Goal: Use online tool/utility: Use online tool/utility

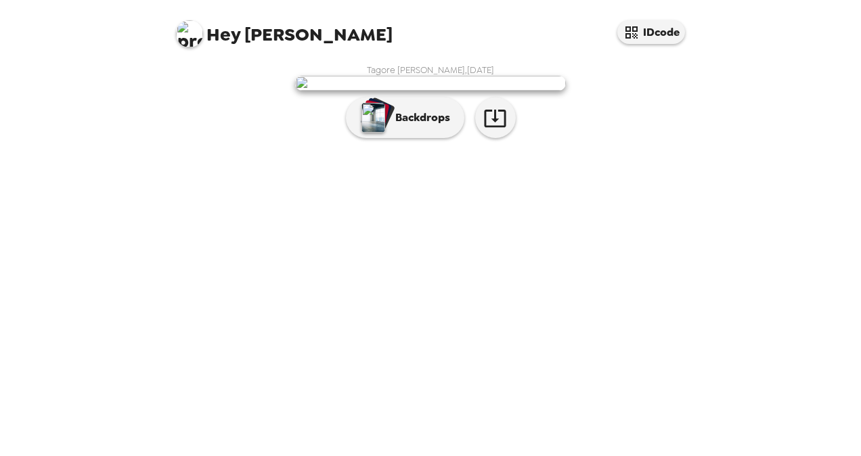
scroll to position [32, 0]
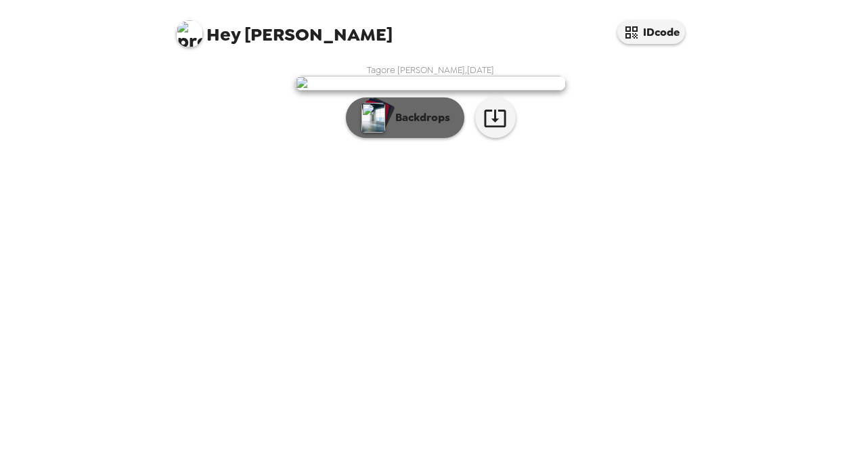
click at [426, 126] on p "Backdrops" at bounding box center [419, 118] width 62 height 16
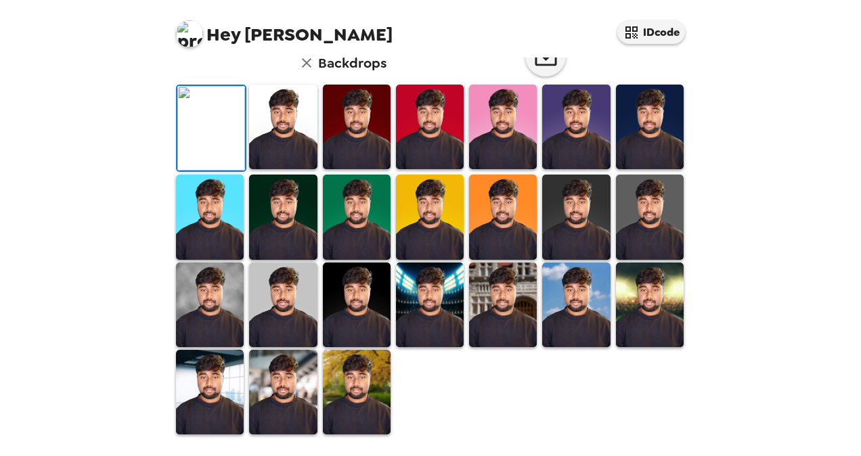
scroll to position [365, 0]
click at [219, 131] on img at bounding box center [211, 128] width 68 height 85
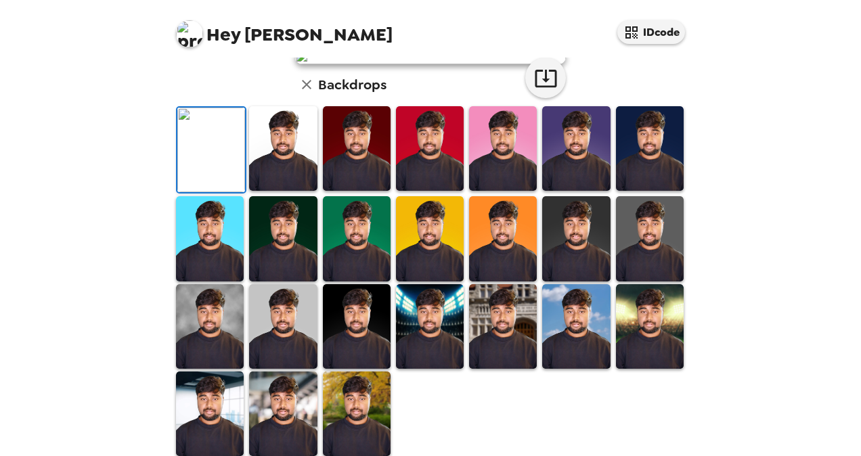
scroll to position [229, 0]
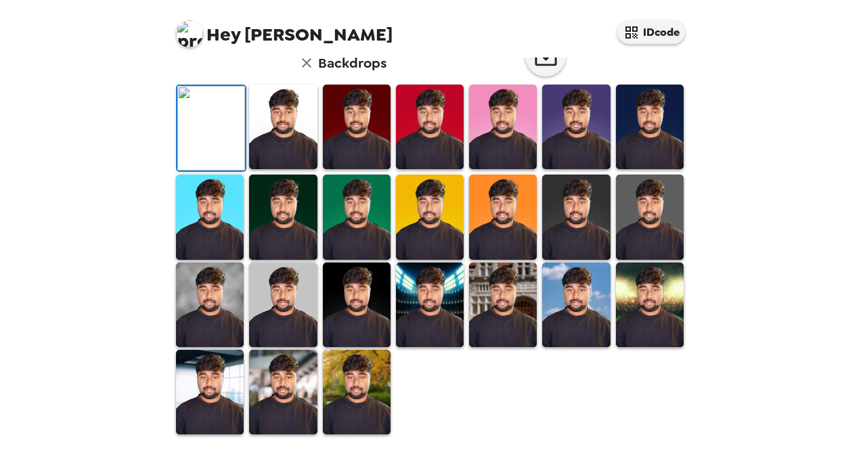
click at [566, 169] on img at bounding box center [576, 127] width 68 height 85
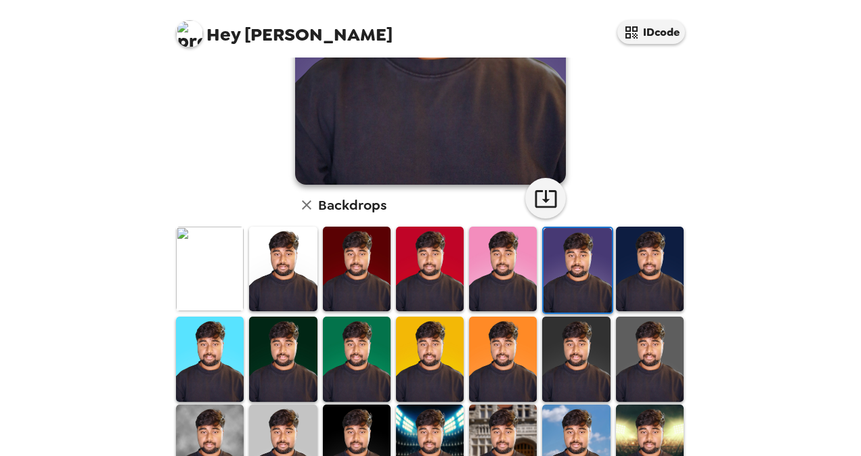
click at [632, 264] on img at bounding box center [650, 269] width 68 height 85
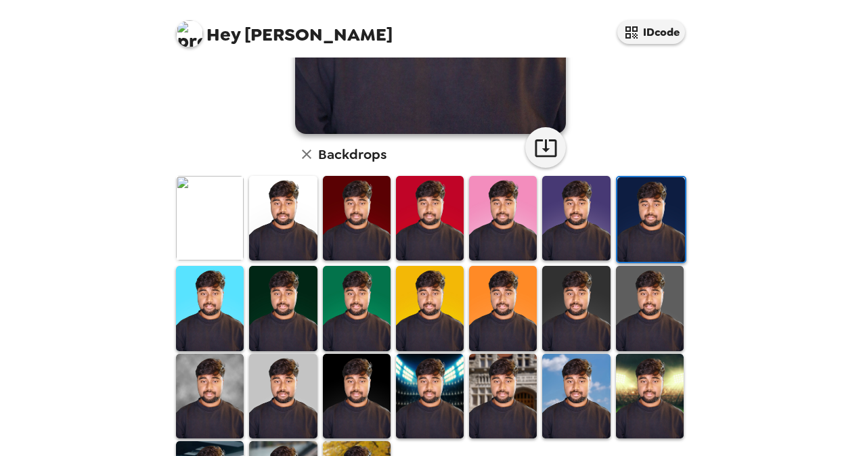
scroll to position [338, 0]
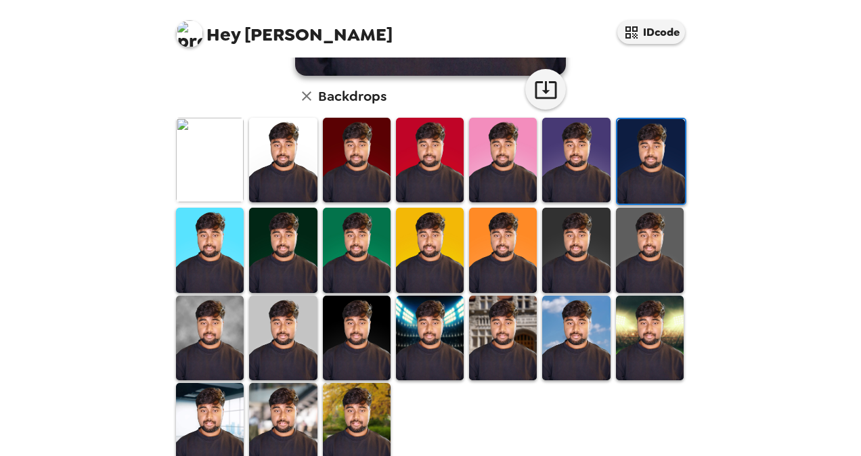
click at [429, 350] on img at bounding box center [430, 338] width 68 height 85
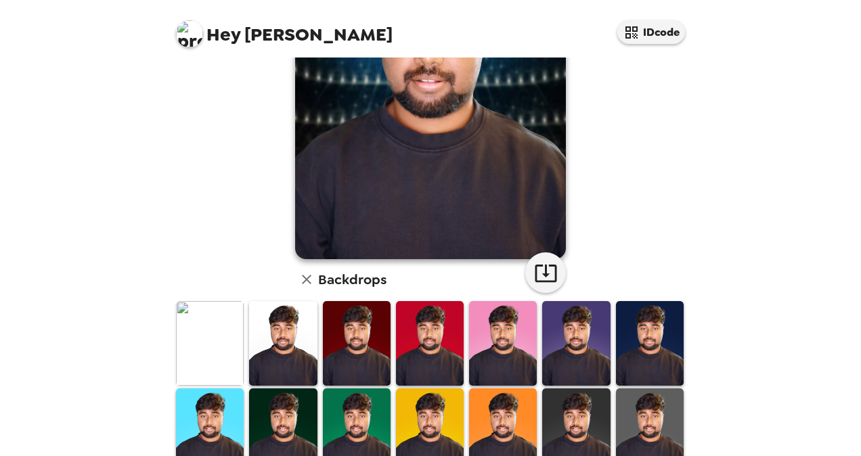
scroll to position [0, 0]
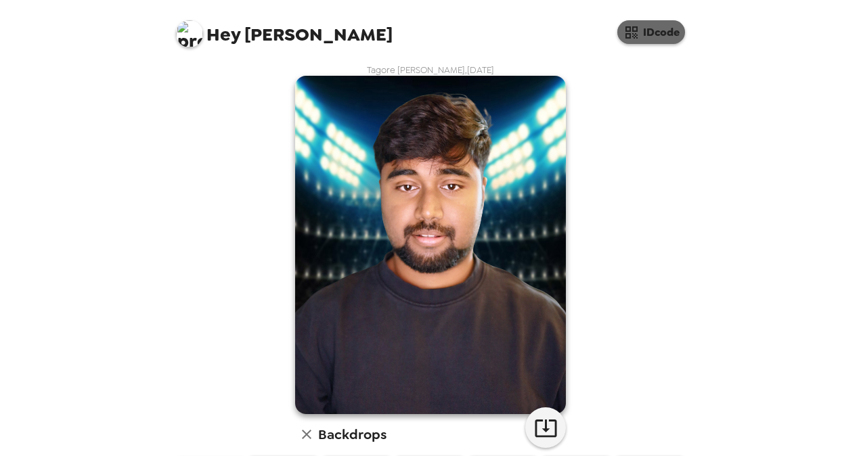
click at [639, 41] on button "IDcode" at bounding box center [651, 32] width 68 height 24
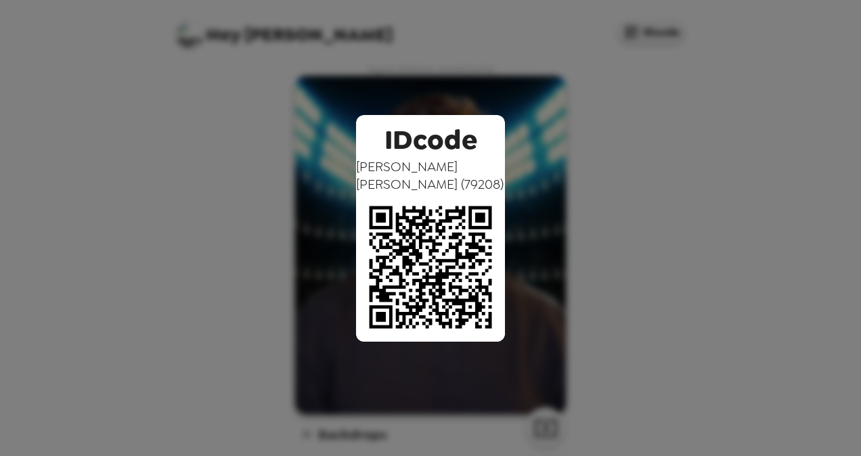
click at [467, 65] on div "IDcode Tagore [PERSON_NAME] ( 79208 )" at bounding box center [430, 228] width 861 height 456
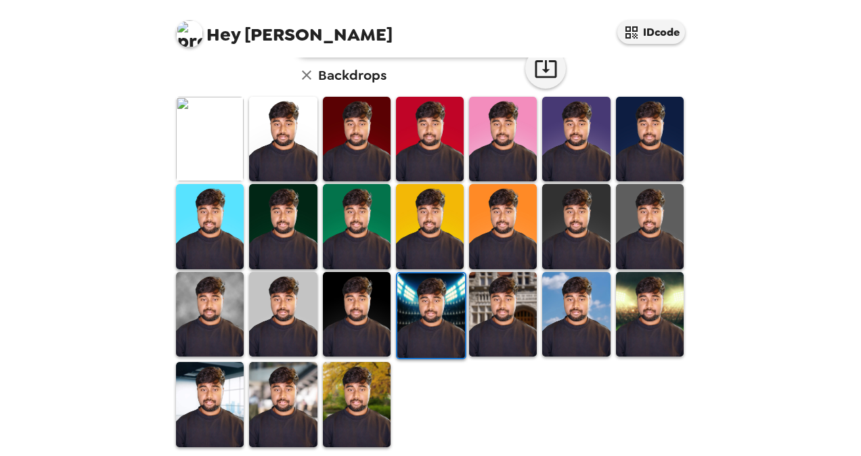
scroll to position [364, 0]
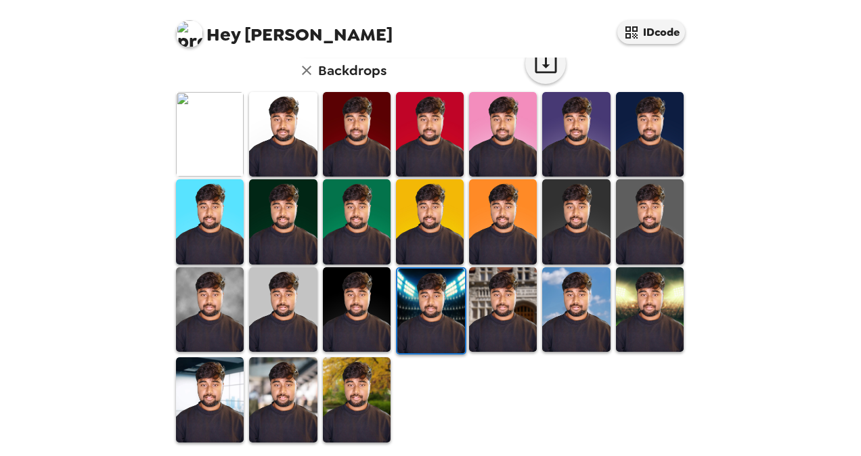
click at [369, 385] on img at bounding box center [357, 399] width 68 height 85
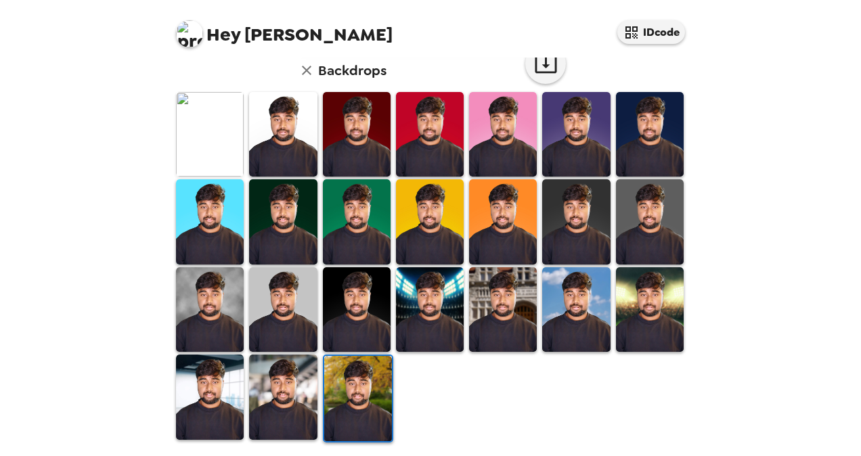
click at [206, 115] on img at bounding box center [210, 134] width 68 height 85
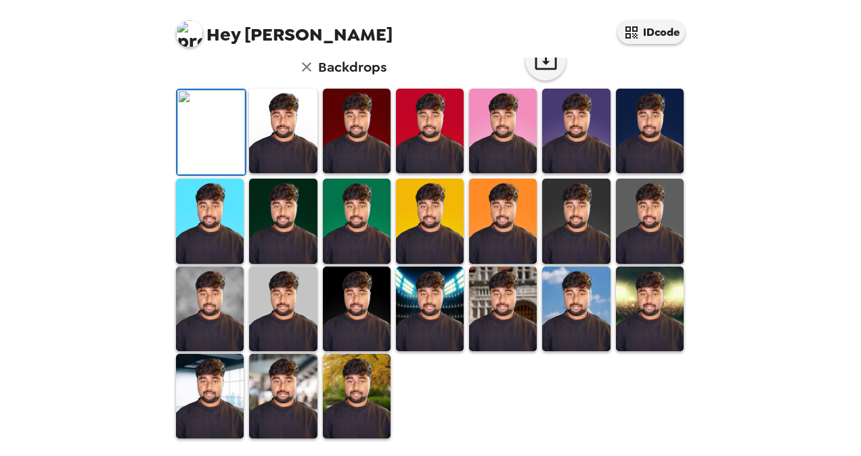
scroll to position [0, 0]
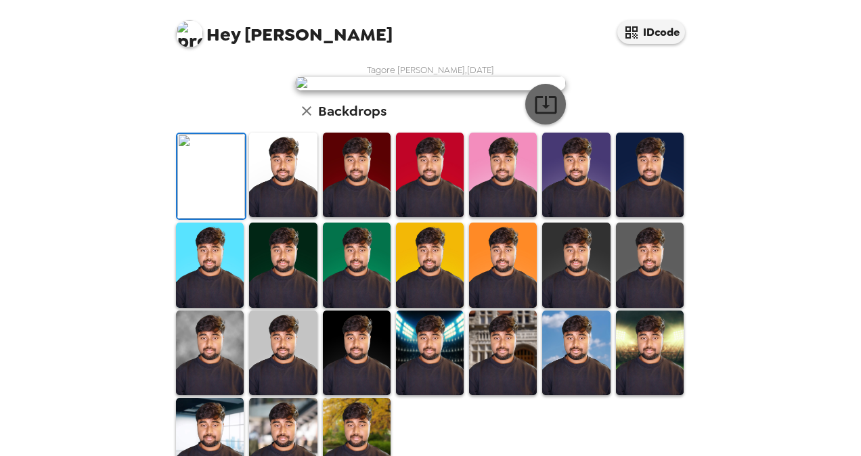
click at [553, 124] on button "button" at bounding box center [545, 104] width 41 height 41
